Goal: Task Accomplishment & Management: Manage account settings

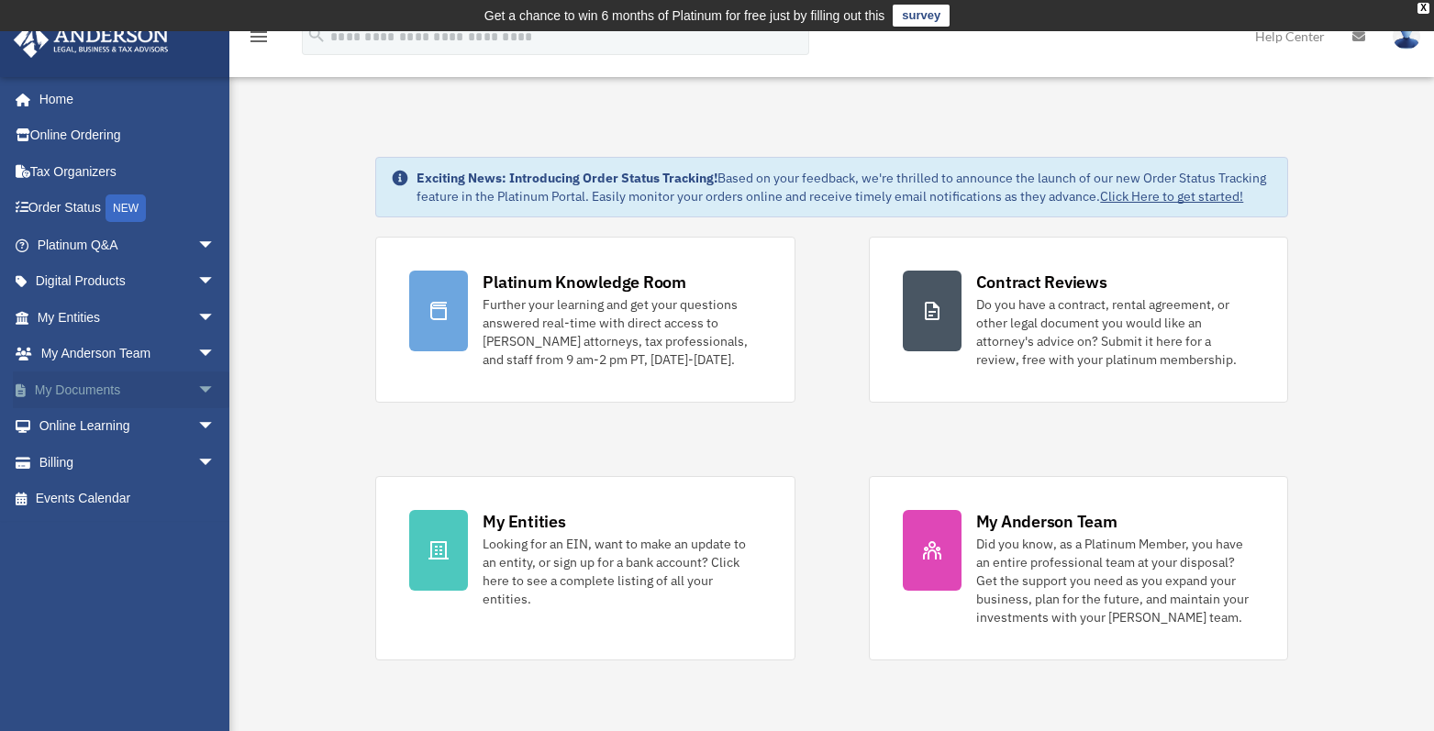
click at [197, 385] on span "arrow_drop_down" at bounding box center [215, 391] width 37 height 38
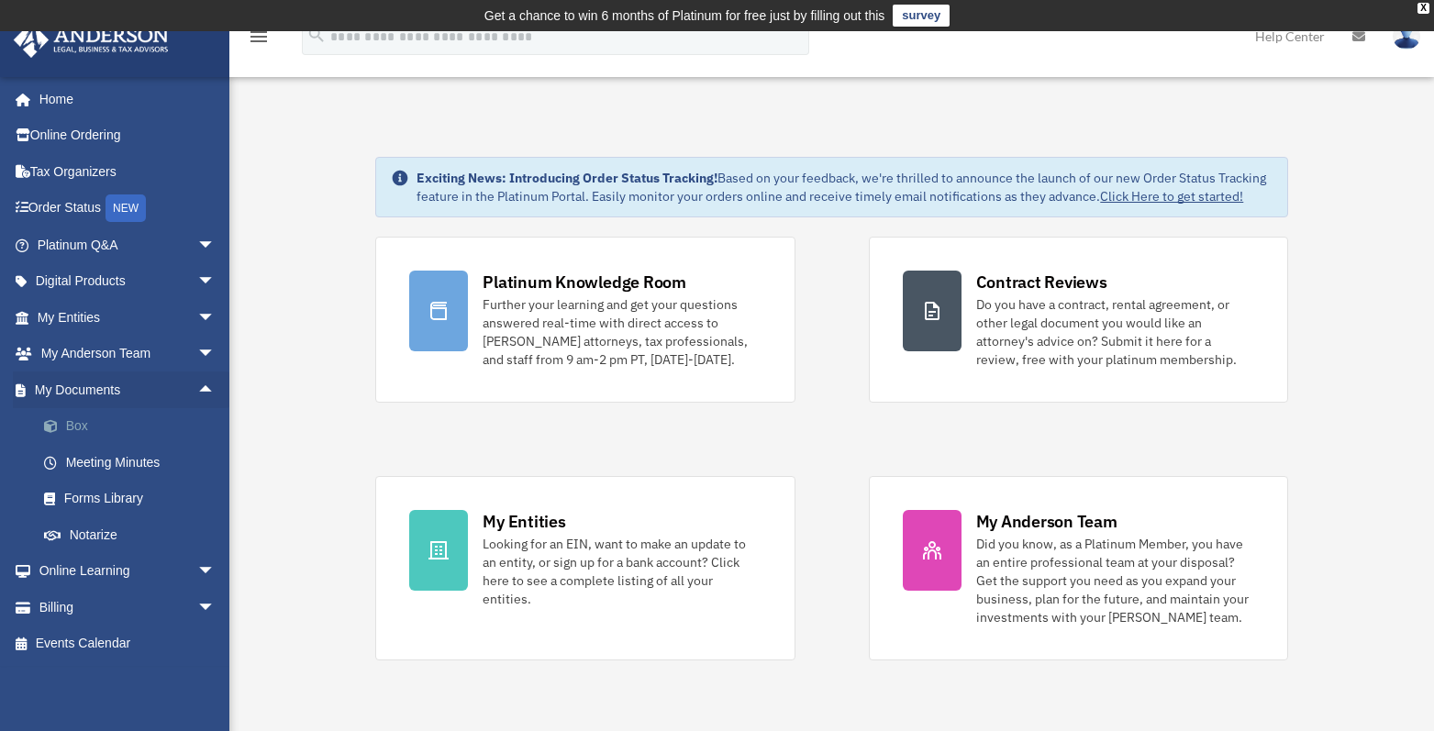
click at [111, 420] on link "Box" at bounding box center [135, 426] width 218 height 37
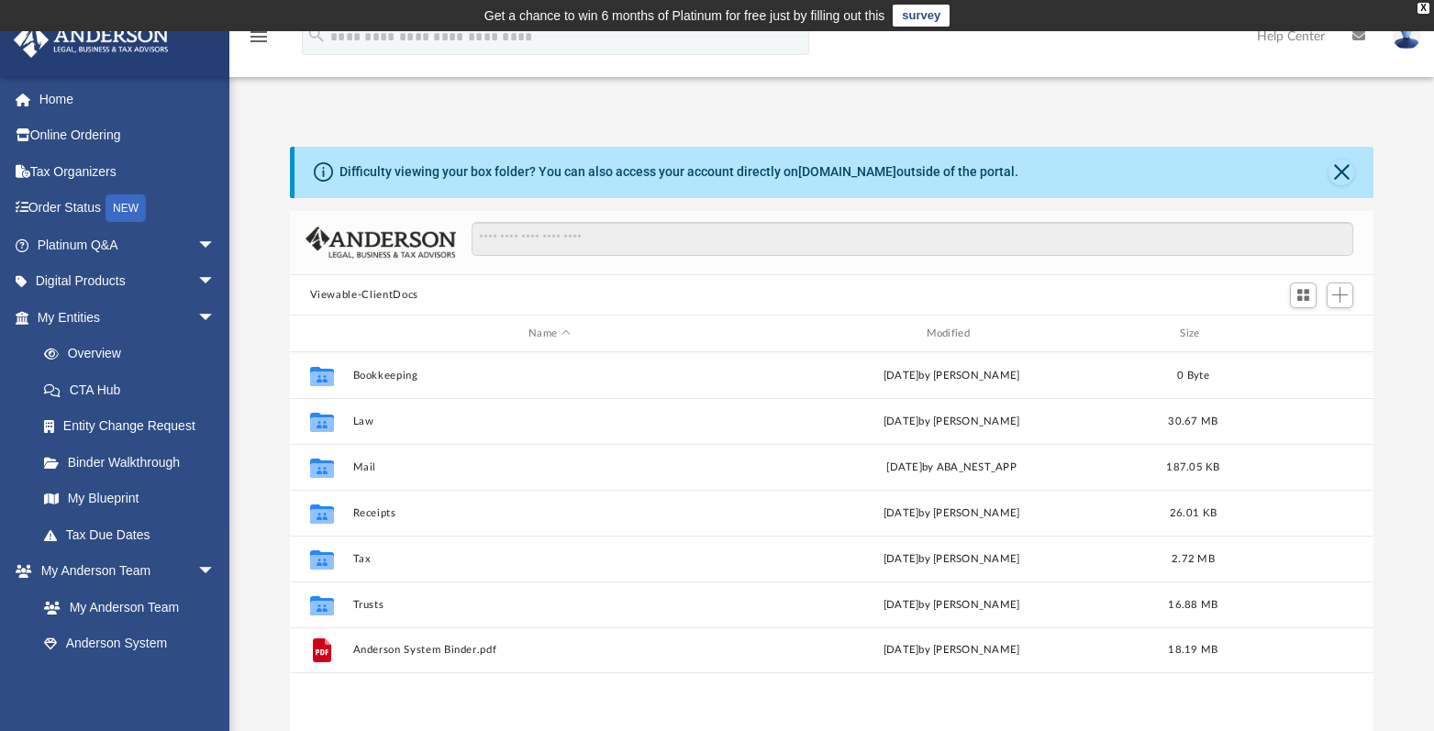
scroll to position [404, 1070]
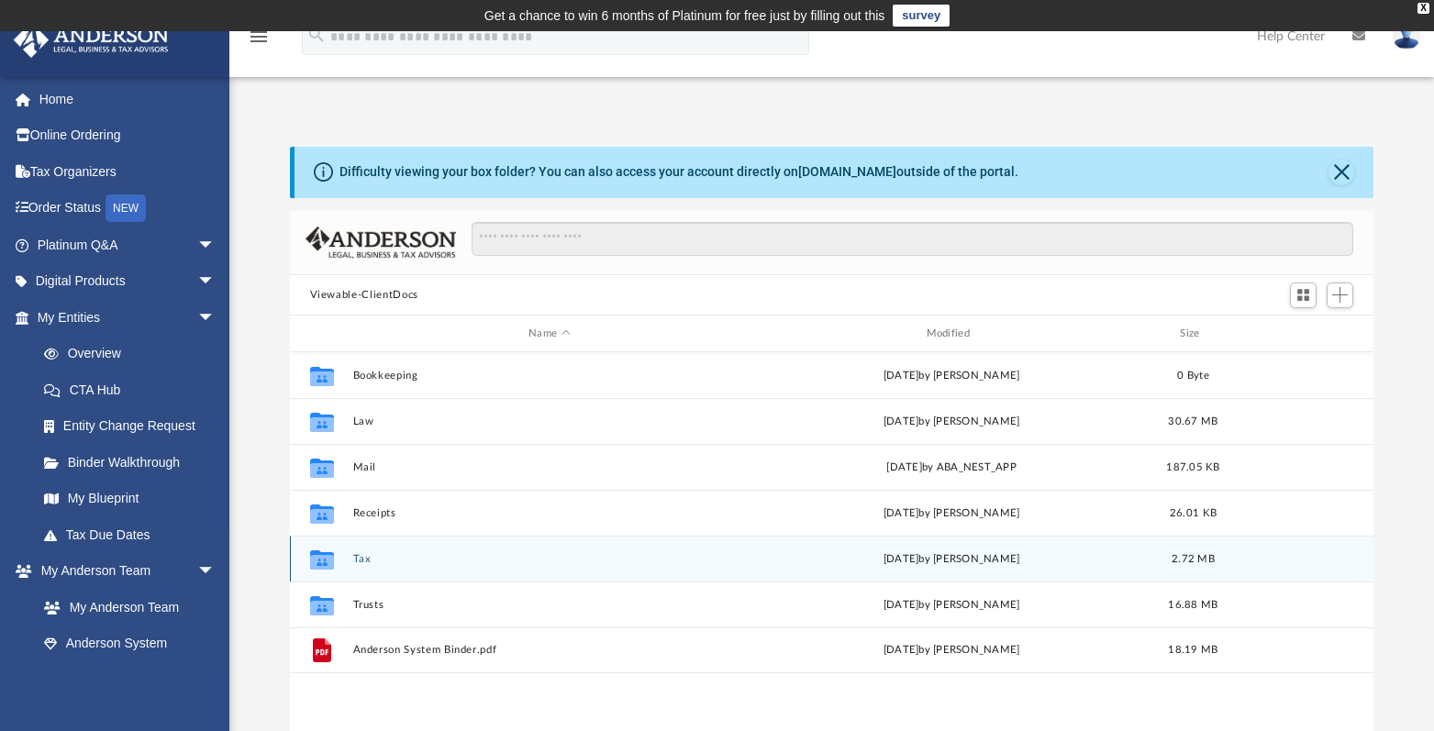
click at [360, 556] on button "Tax" at bounding box center [549, 559] width 394 height 12
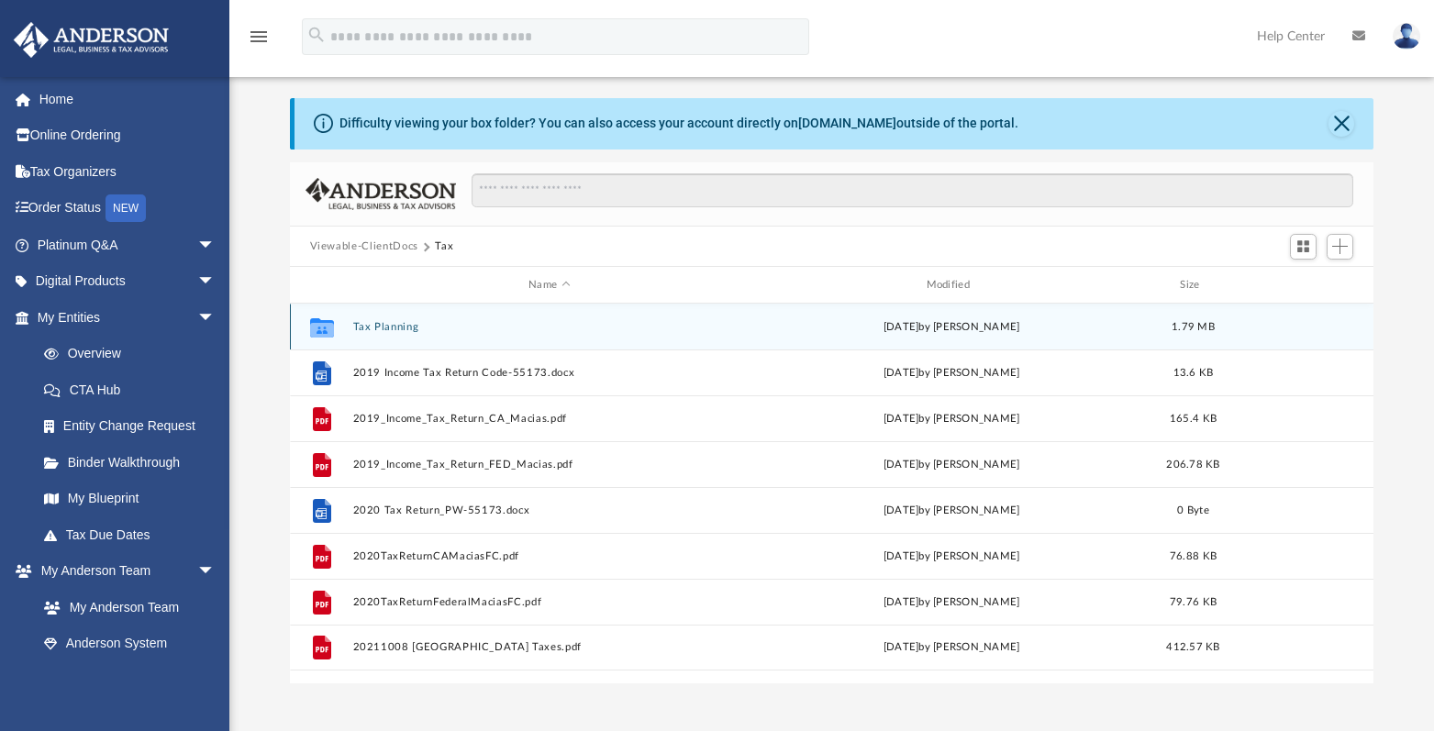
scroll to position [92, 0]
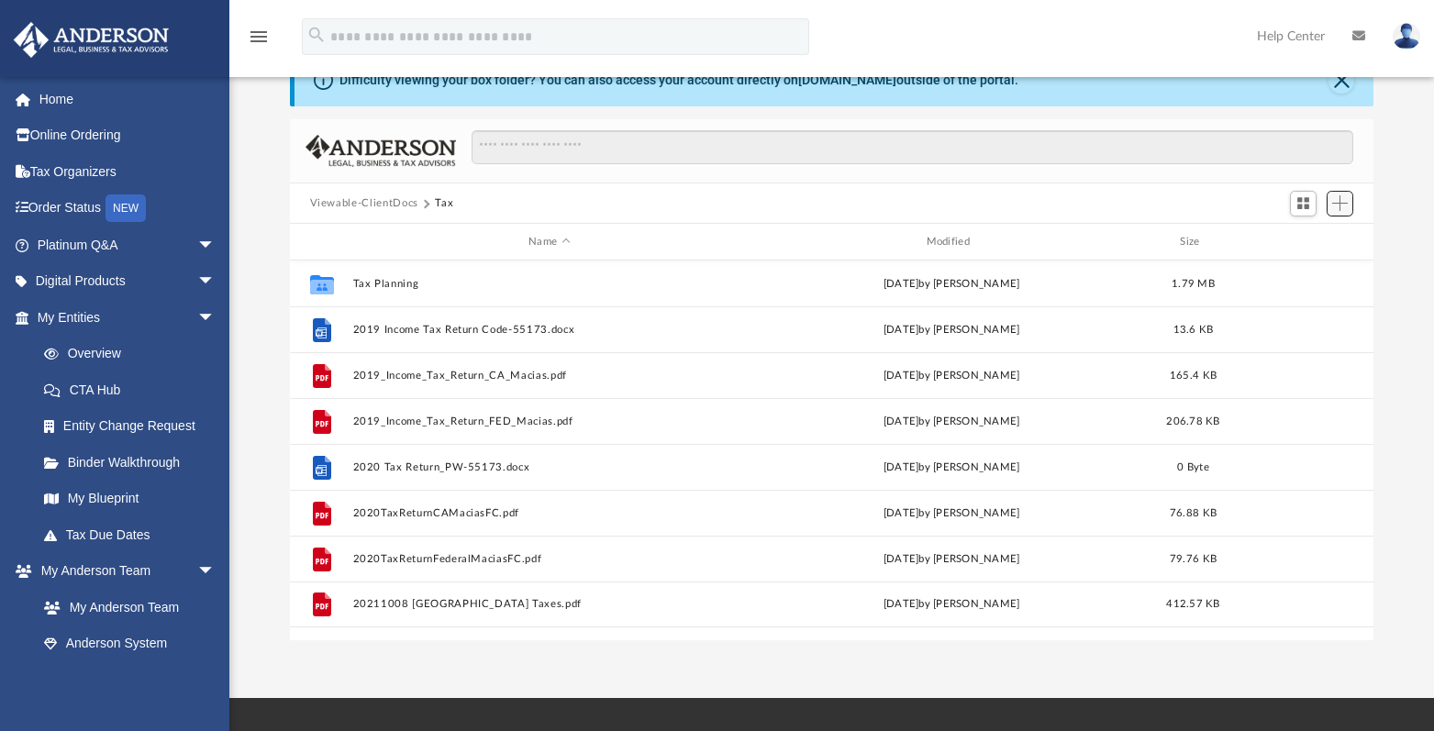
click at [1338, 206] on span "Add" at bounding box center [1341, 203] width 16 height 16
click at [1305, 267] on li "New Folder" at bounding box center [1314, 269] width 59 height 19
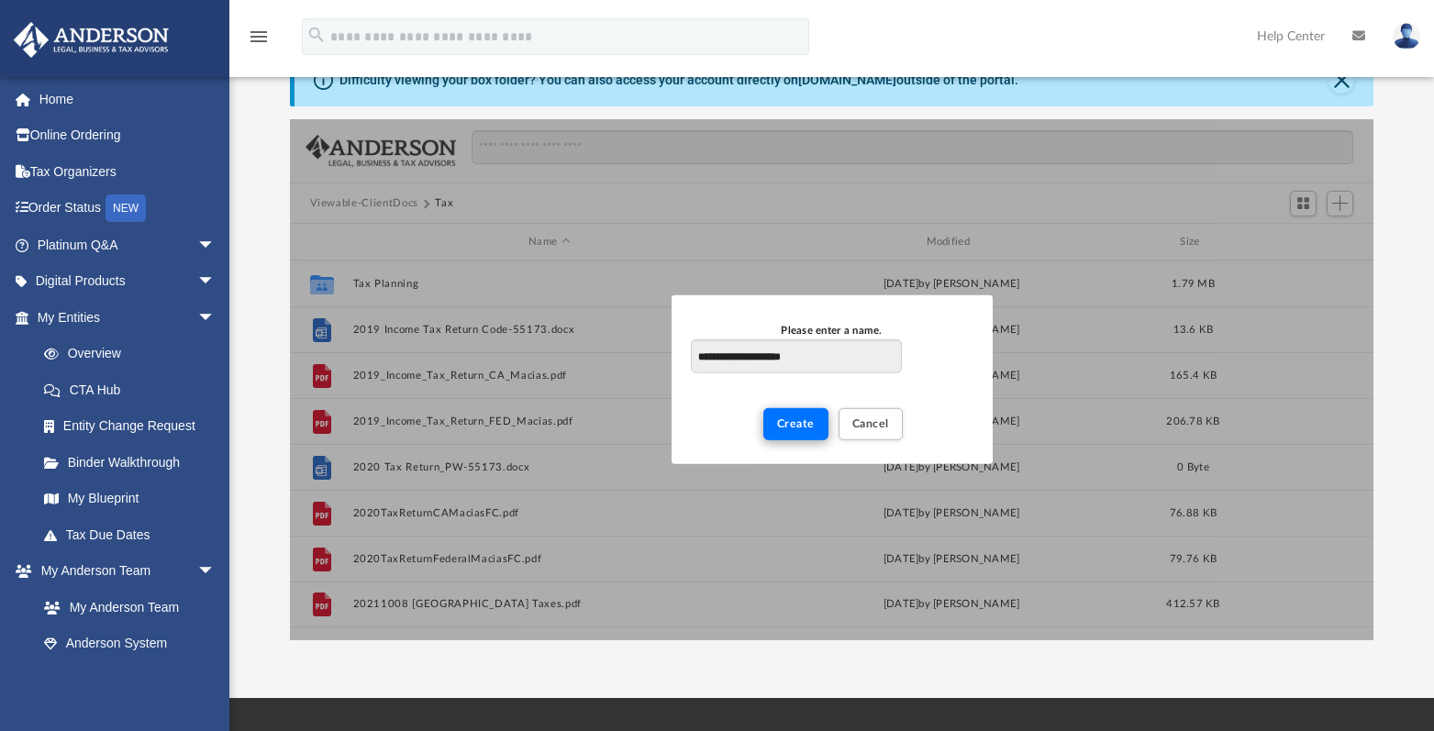
type input "**********"
click at [793, 410] on button "Create" at bounding box center [796, 424] width 65 height 32
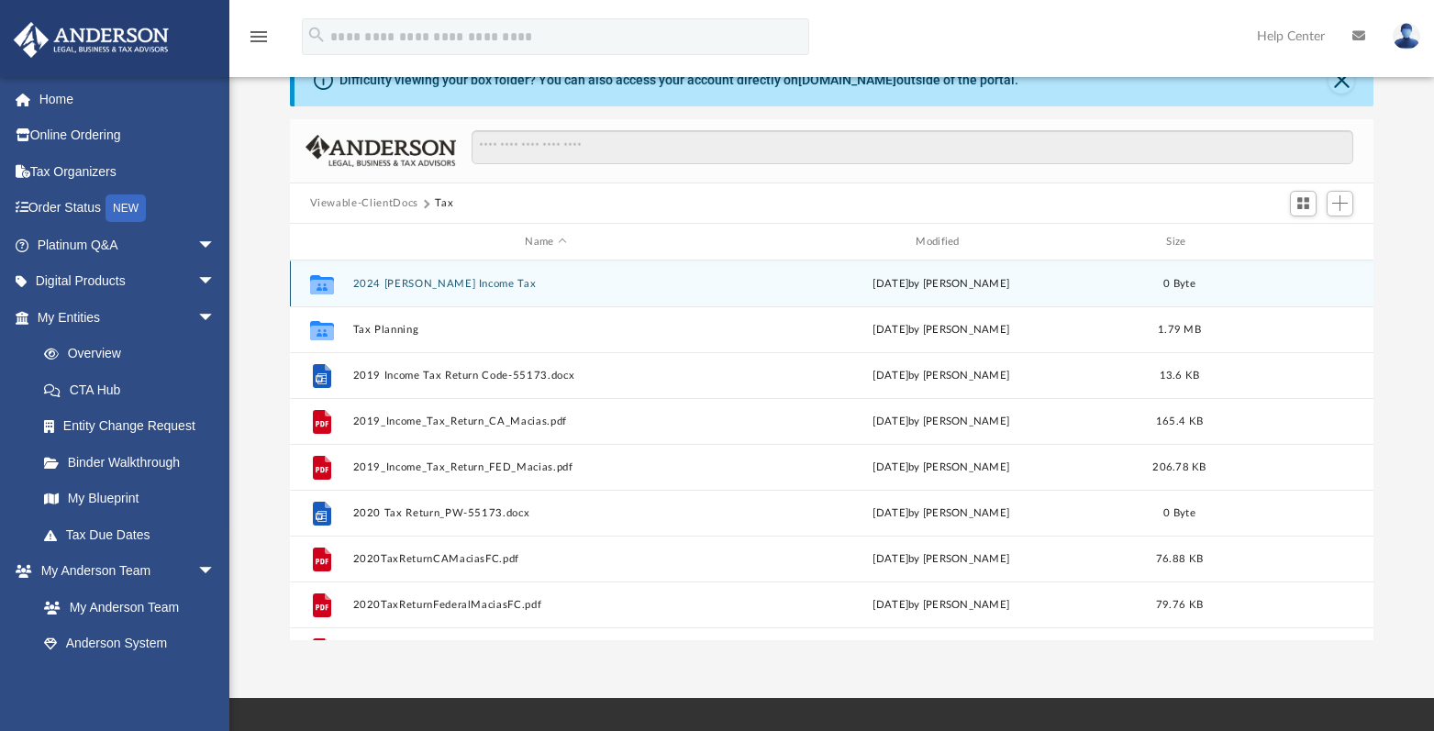
click at [430, 285] on button "2024 Macias Income Tax" at bounding box center [545, 284] width 387 height 12
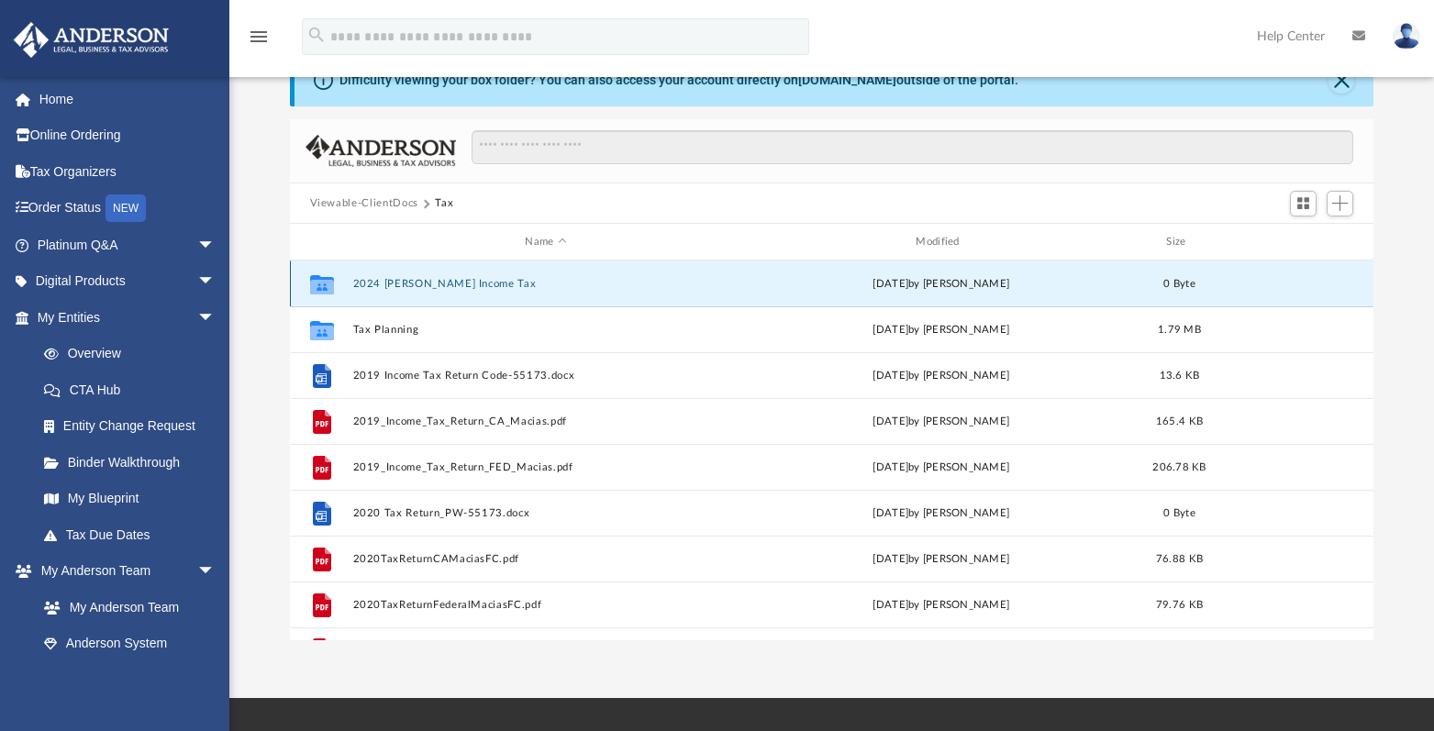
click at [430, 285] on button "2024 Macias Income Tax" at bounding box center [545, 284] width 387 height 12
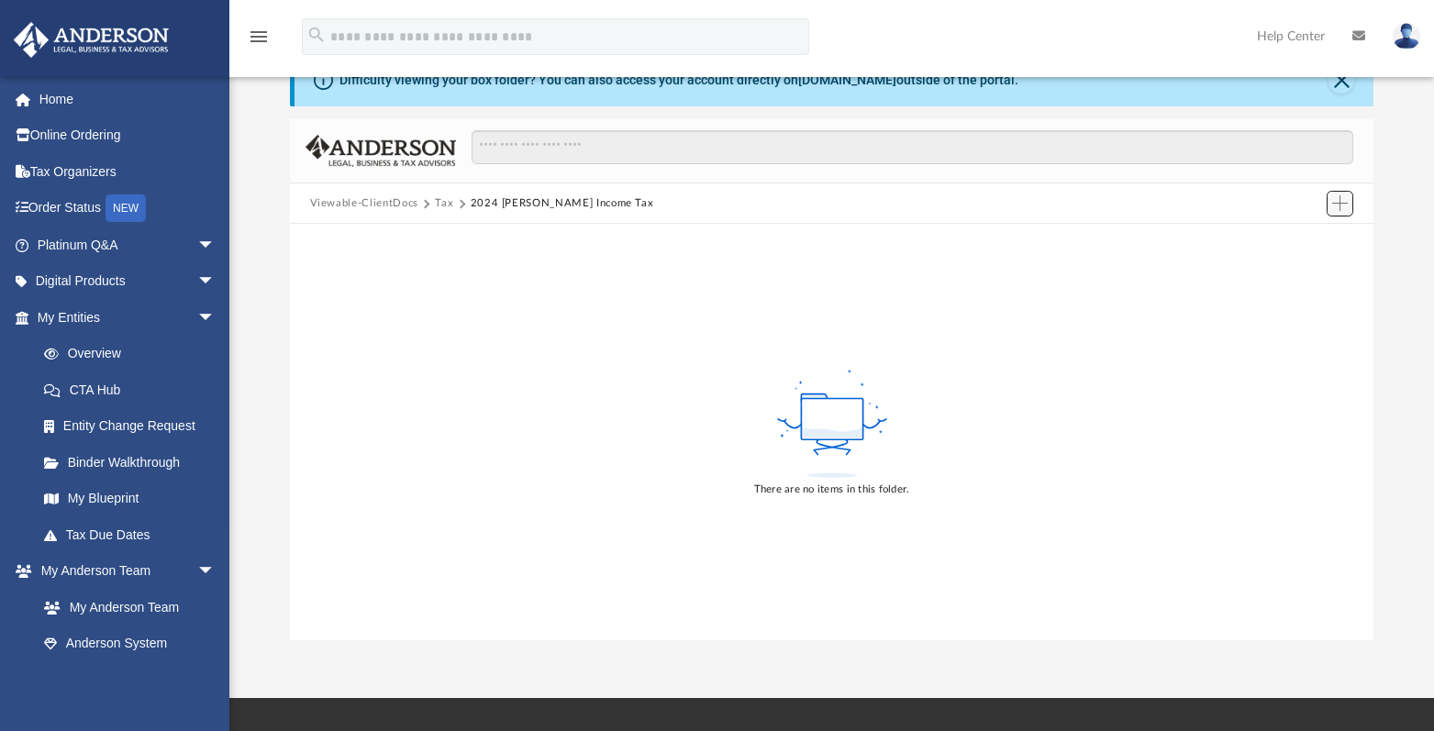
click at [1342, 208] on span "Add" at bounding box center [1341, 203] width 16 height 16
click at [1293, 244] on li "Upload" at bounding box center [1314, 240] width 59 height 19
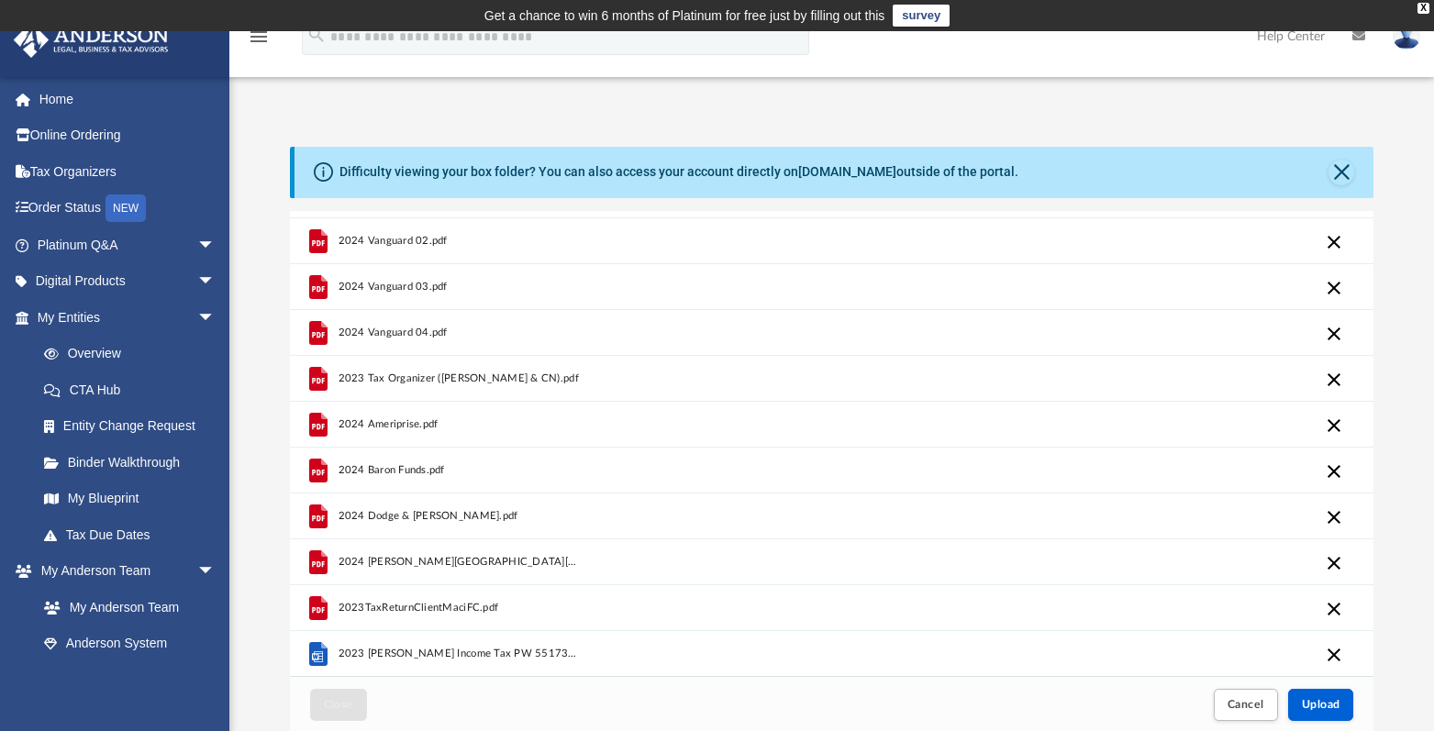
scroll to position [0, 0]
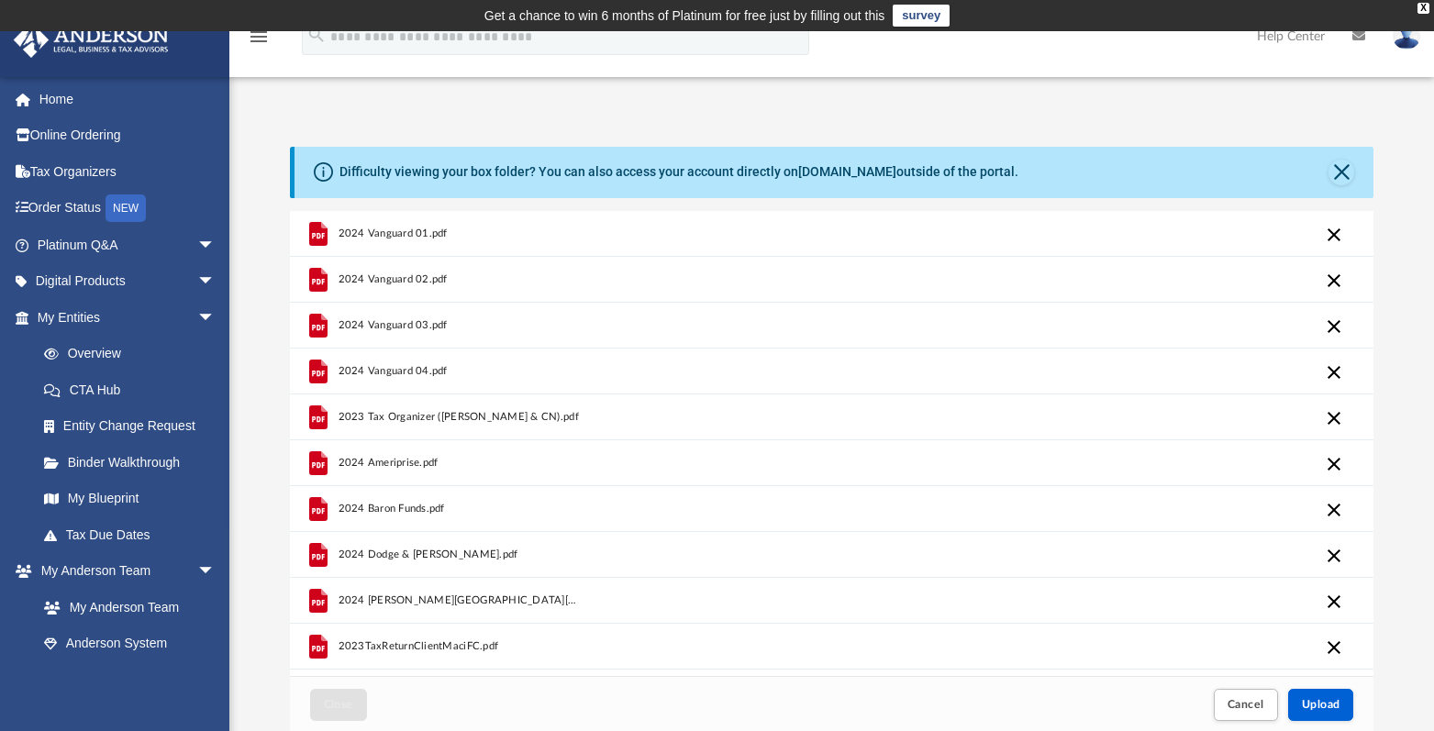
click at [423, 417] on span "2023 Tax Organizer (Macias FD & CN).pdf" at bounding box center [458, 416] width 240 height 12
click at [315, 414] on icon "grid" at bounding box center [317, 417] width 18 height 24
click at [781, 441] on div "2024 Ameriprise.pdf" at bounding box center [832, 464] width 1085 height 46
